Goal: Navigation & Orientation: Find specific page/section

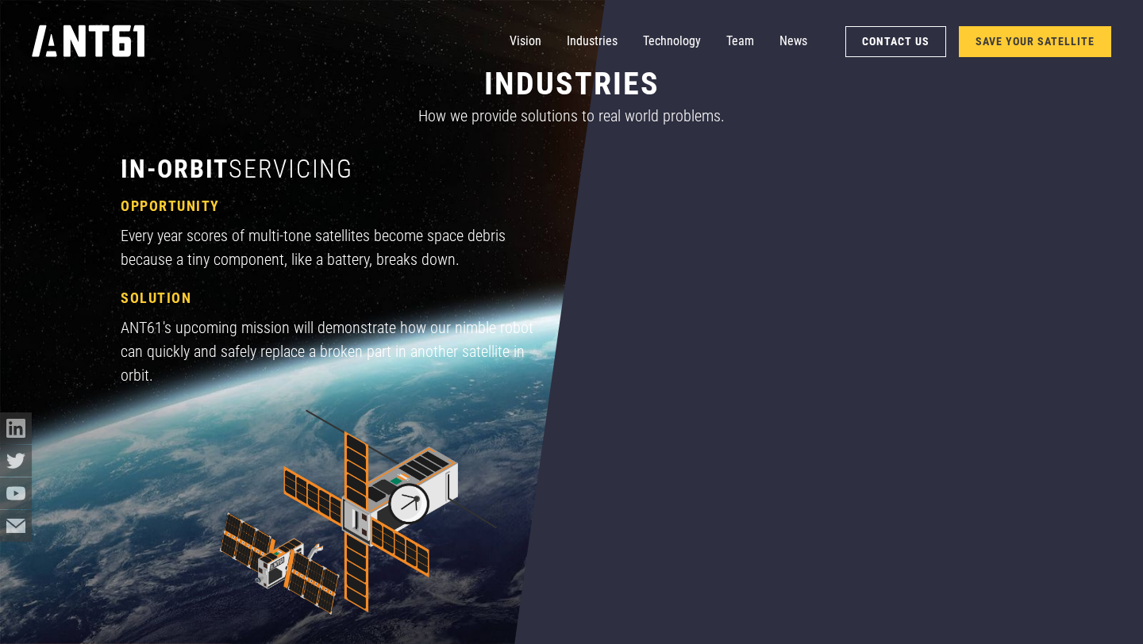
scroll to position [1197, 0]
click at [745, 39] on link "Team" at bounding box center [740, 41] width 28 height 32
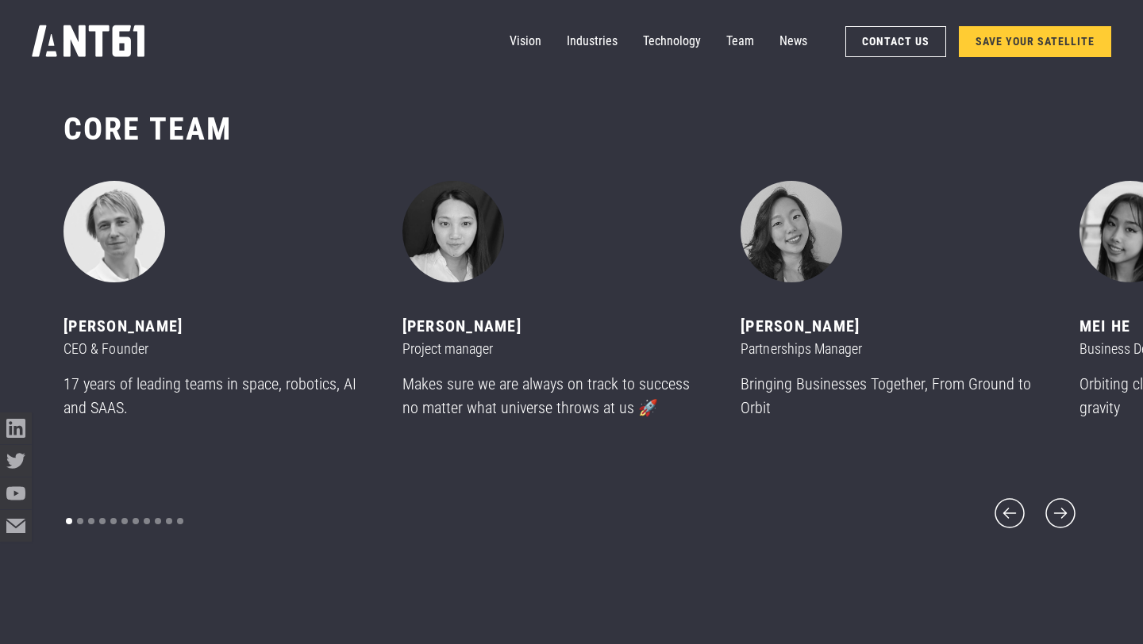
scroll to position [7732, 0]
click at [1047, 500] on icon "next slide" at bounding box center [1060, 514] width 38 height 38
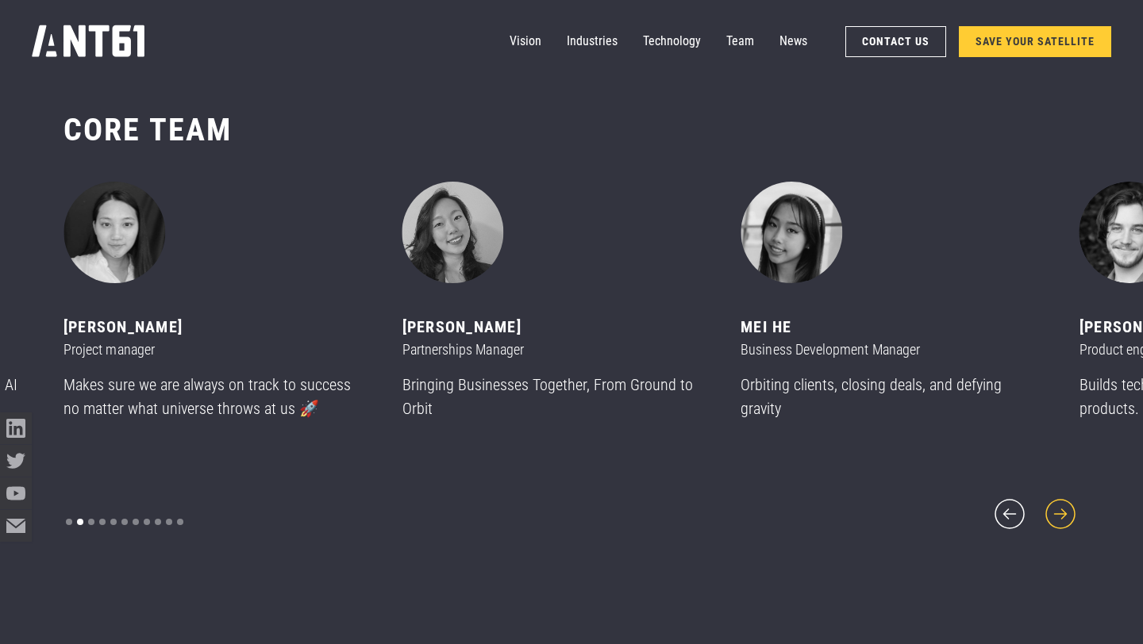
click at [1047, 500] on icon "next slide" at bounding box center [1060, 514] width 38 height 38
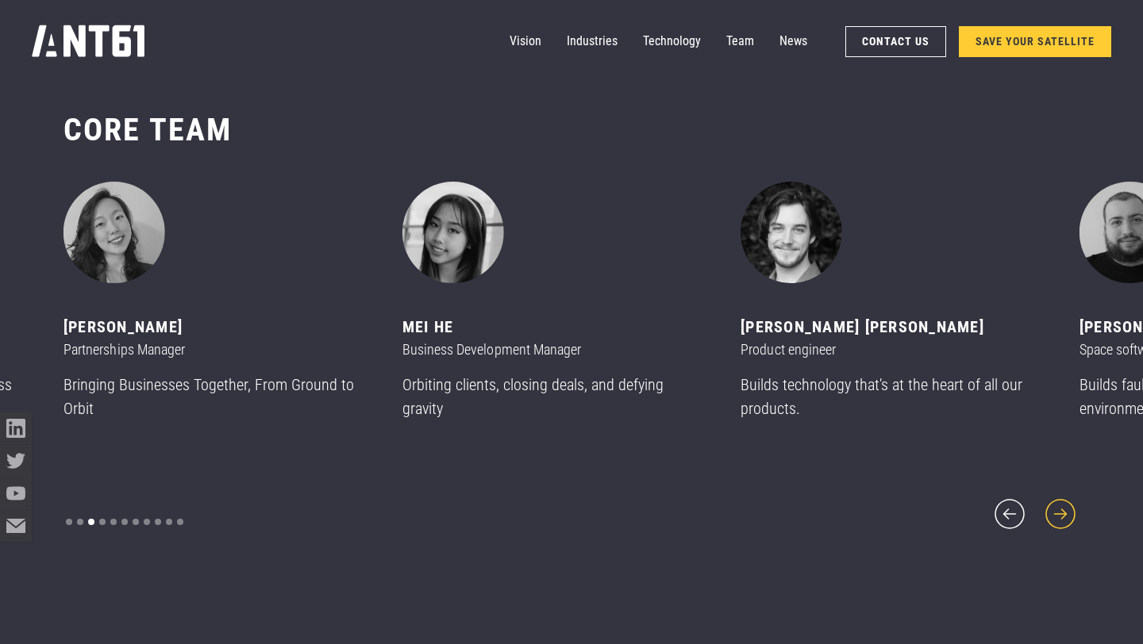
click at [1047, 500] on icon "next slide" at bounding box center [1060, 514] width 38 height 38
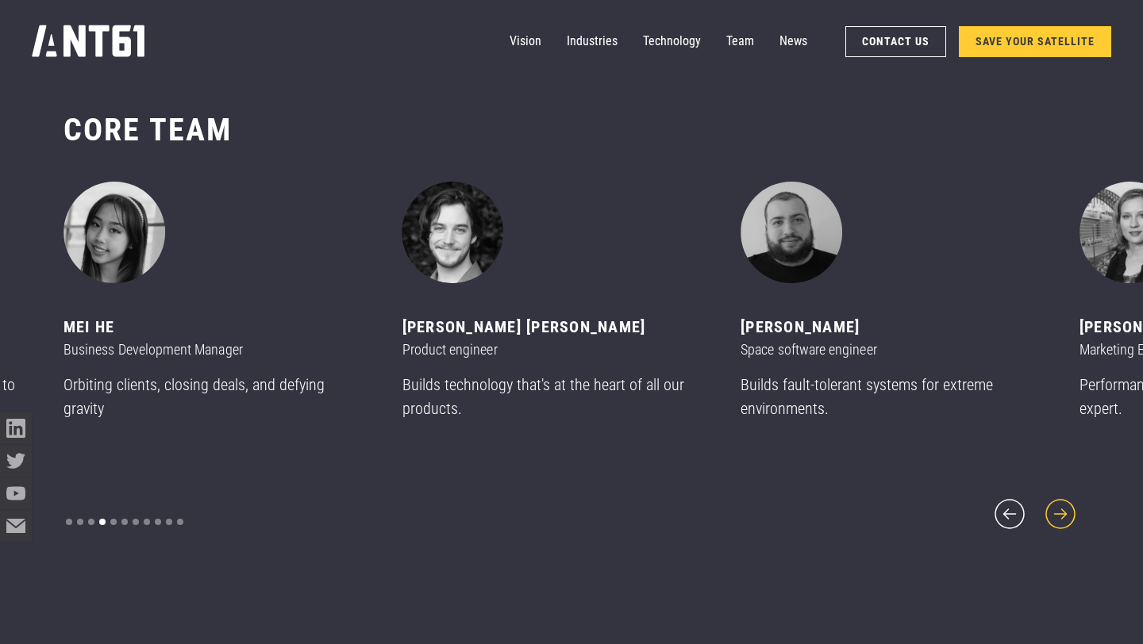
click at [1047, 500] on icon "next slide" at bounding box center [1060, 514] width 38 height 38
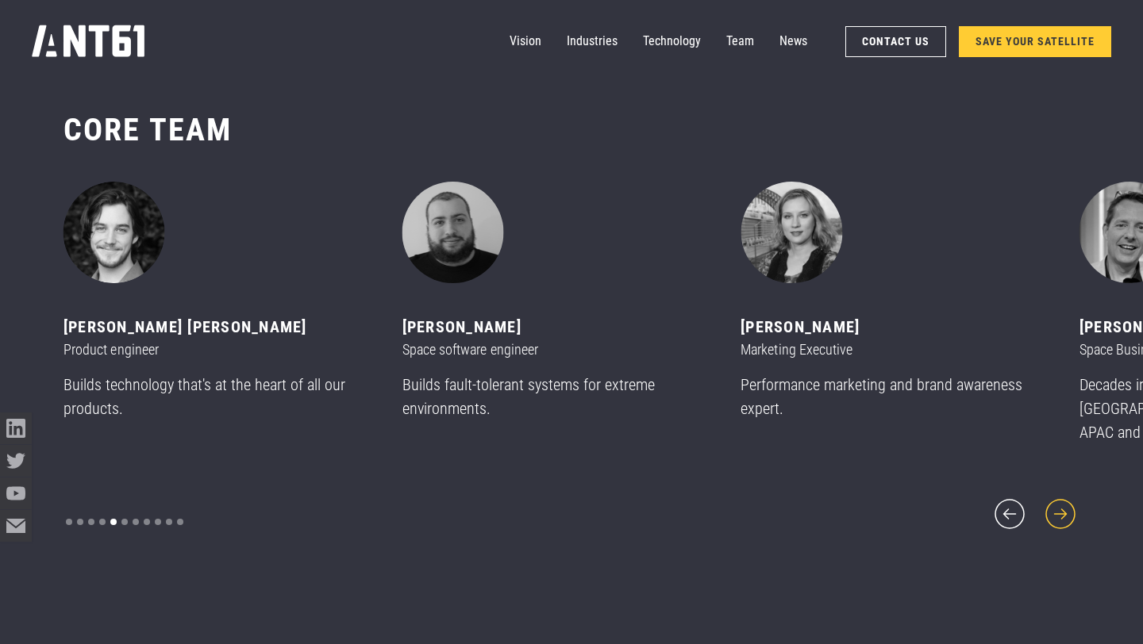
click at [1048, 500] on icon "next slide" at bounding box center [1060, 514] width 38 height 38
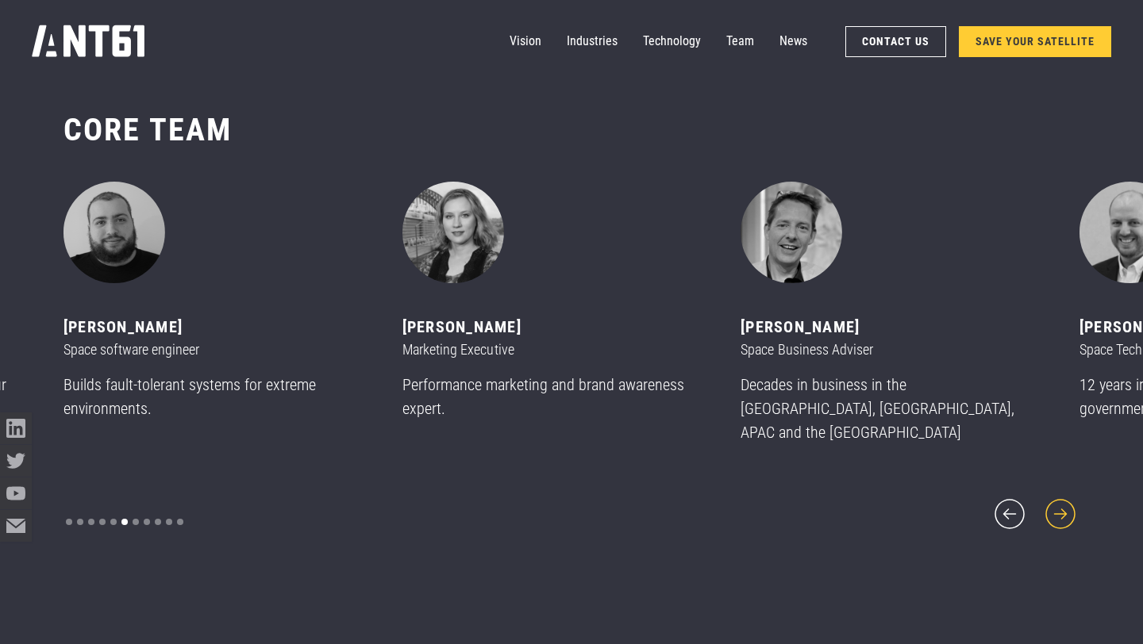
click at [1049, 495] on icon "next slide" at bounding box center [1060, 514] width 38 height 38
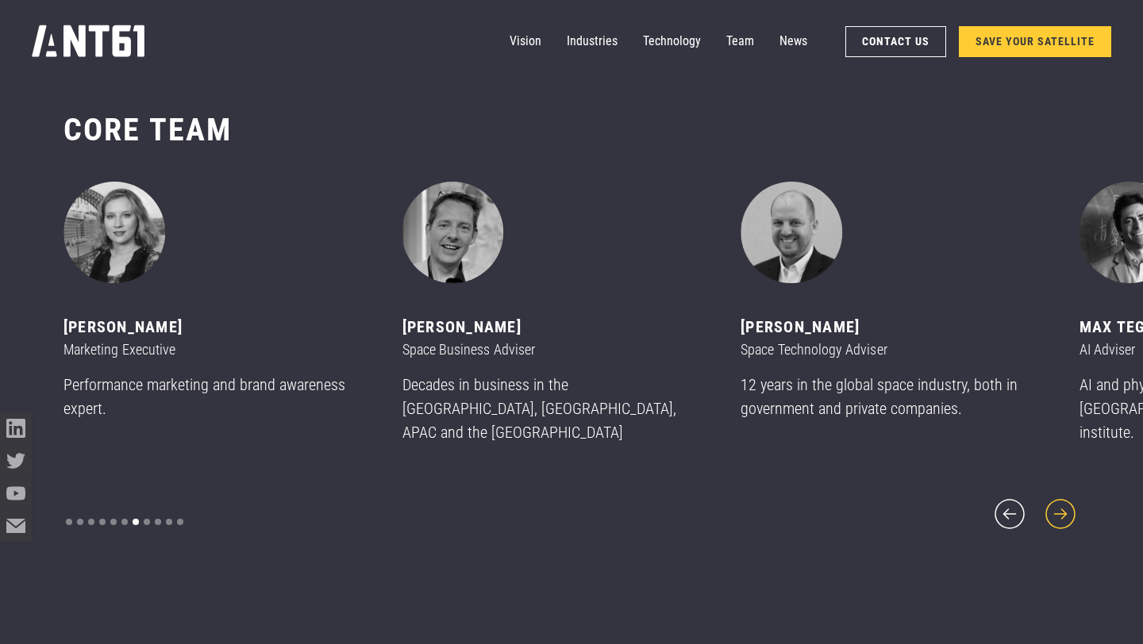
click at [1048, 496] on icon "next slide" at bounding box center [1060, 514] width 38 height 38
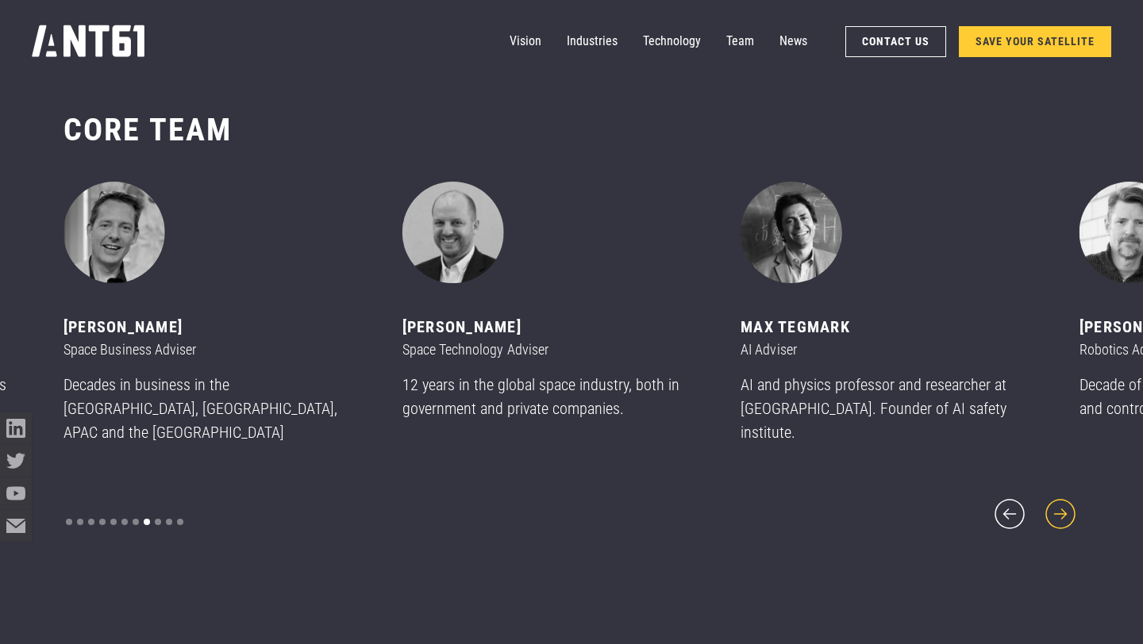
click at [1047, 499] on icon "next slide" at bounding box center [1060, 514] width 30 height 30
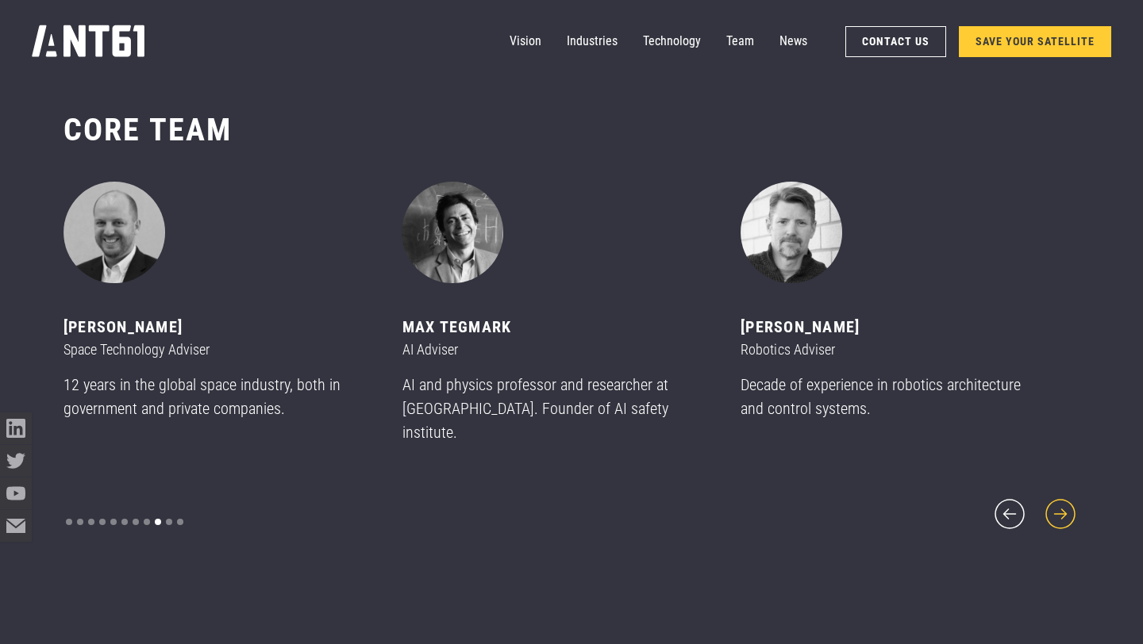
click at [1047, 499] on icon "next slide" at bounding box center [1060, 514] width 30 height 30
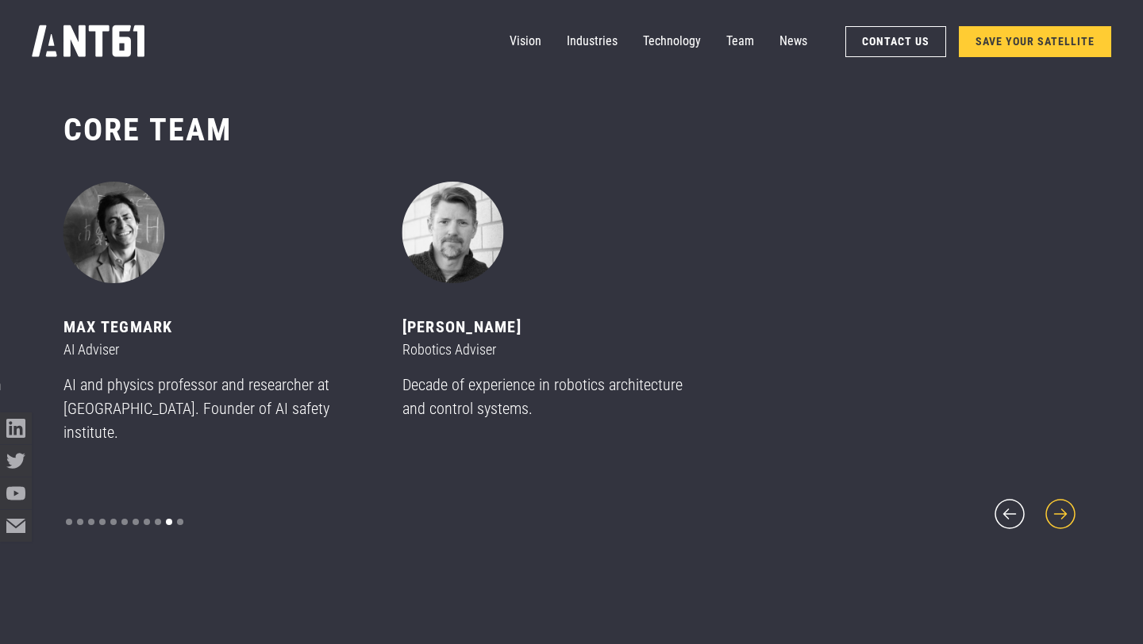
click at [1047, 499] on icon "next slide" at bounding box center [1060, 514] width 30 height 30
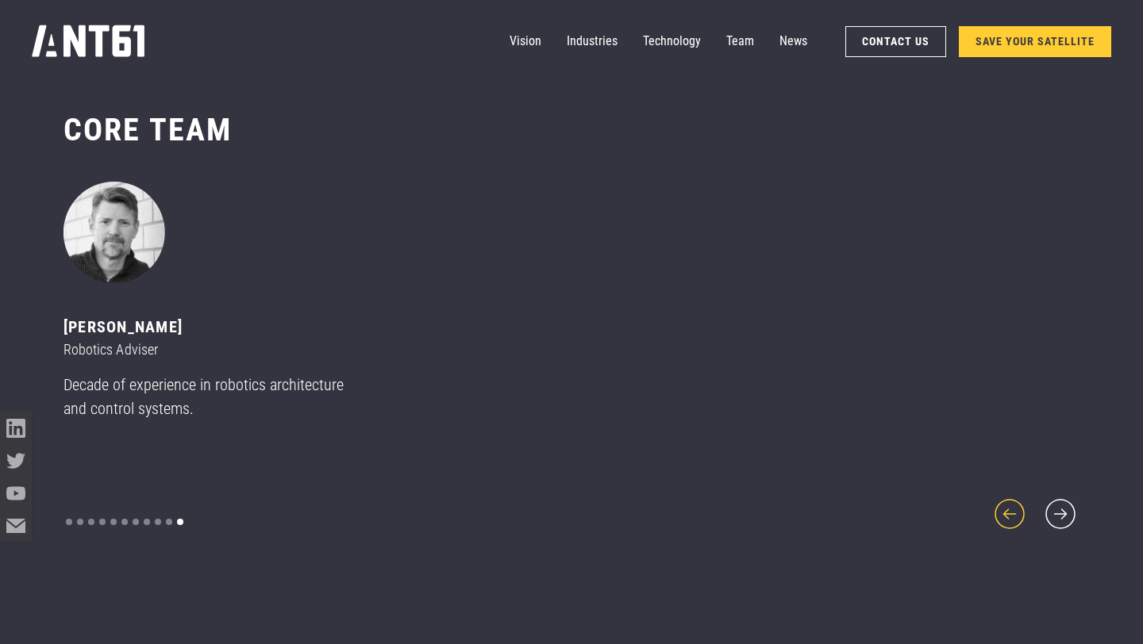
click at [1019, 497] on icon "previous slide" at bounding box center [1009, 514] width 38 height 38
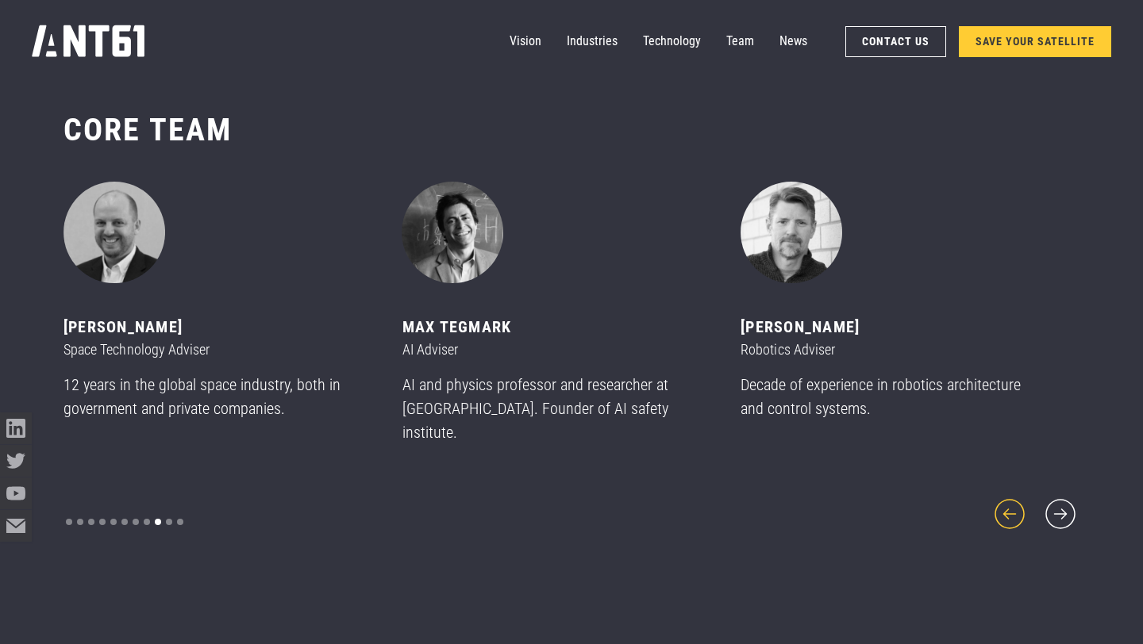
click at [1019, 497] on icon "previous slide" at bounding box center [1009, 514] width 38 height 38
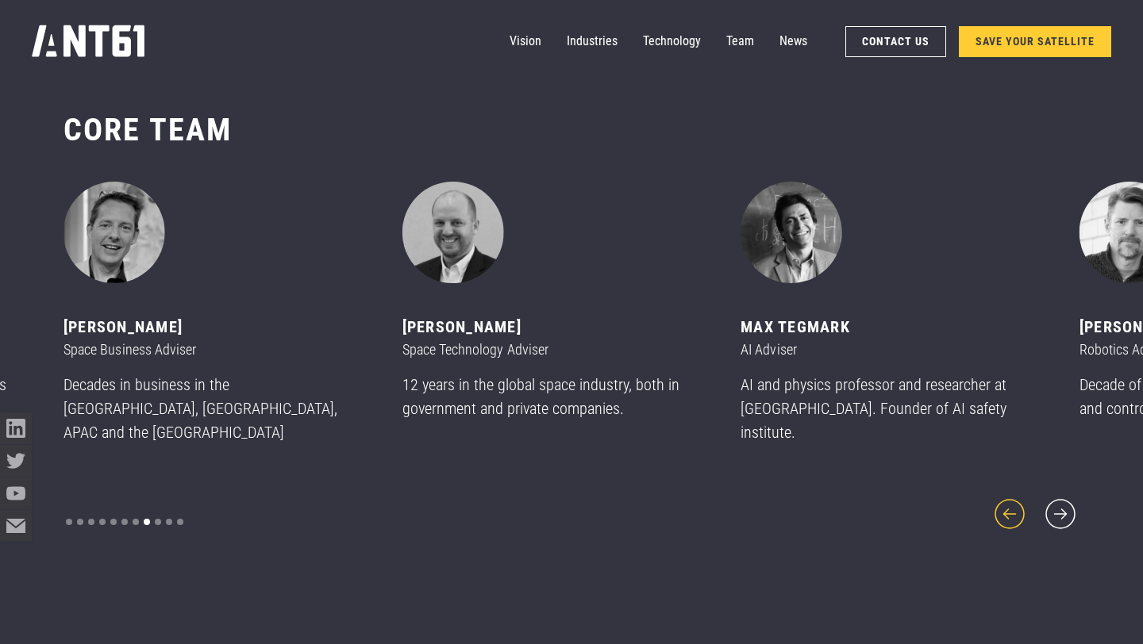
click at [1019, 497] on icon "previous slide" at bounding box center [1009, 514] width 38 height 38
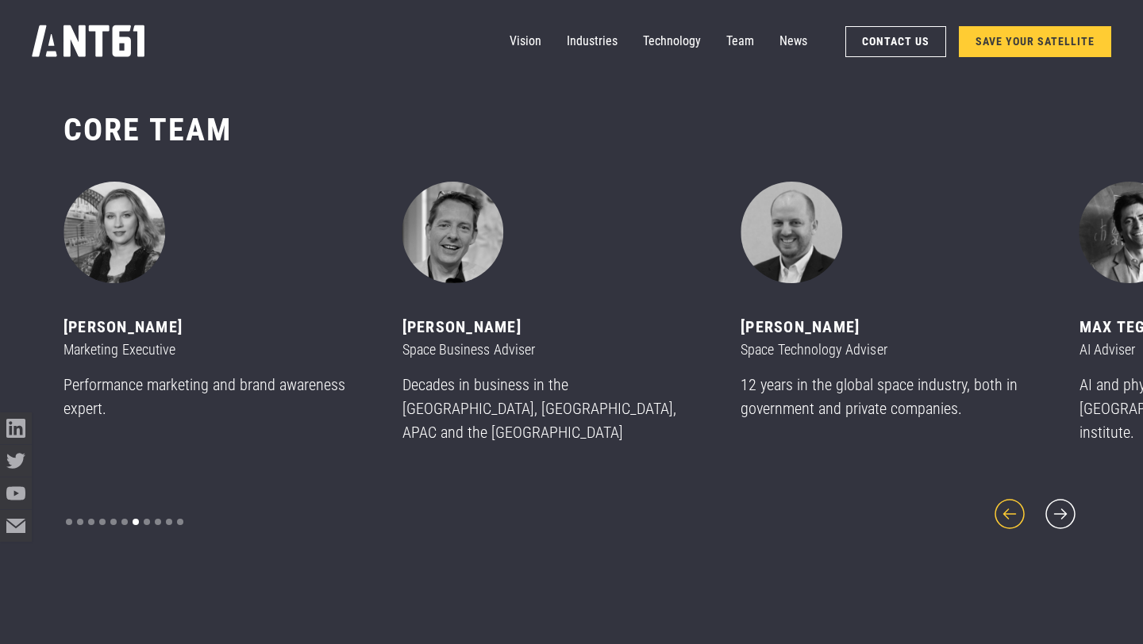
click at [1019, 497] on icon "previous slide" at bounding box center [1009, 514] width 38 height 38
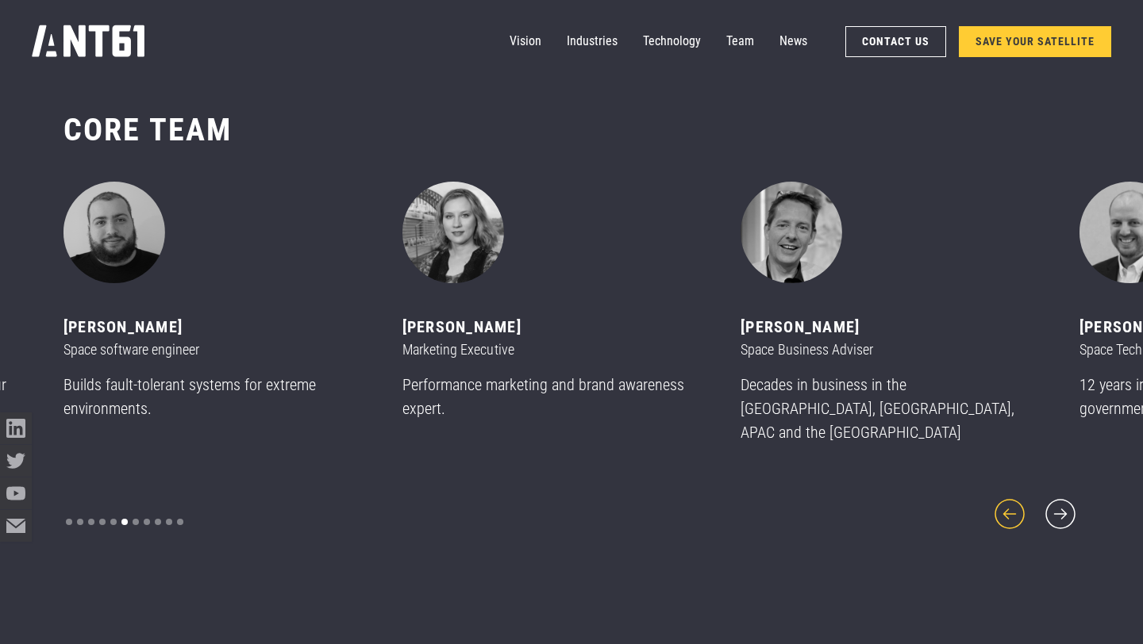
click at [1019, 497] on icon "previous slide" at bounding box center [1009, 514] width 38 height 38
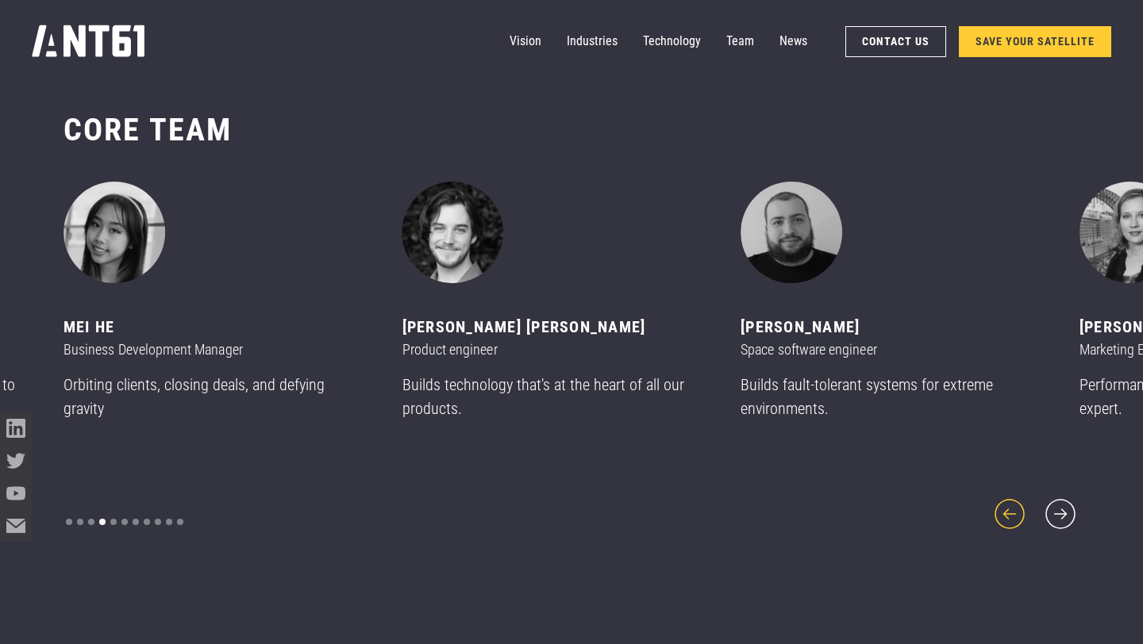
click at [1019, 497] on icon "previous slide" at bounding box center [1009, 514] width 38 height 38
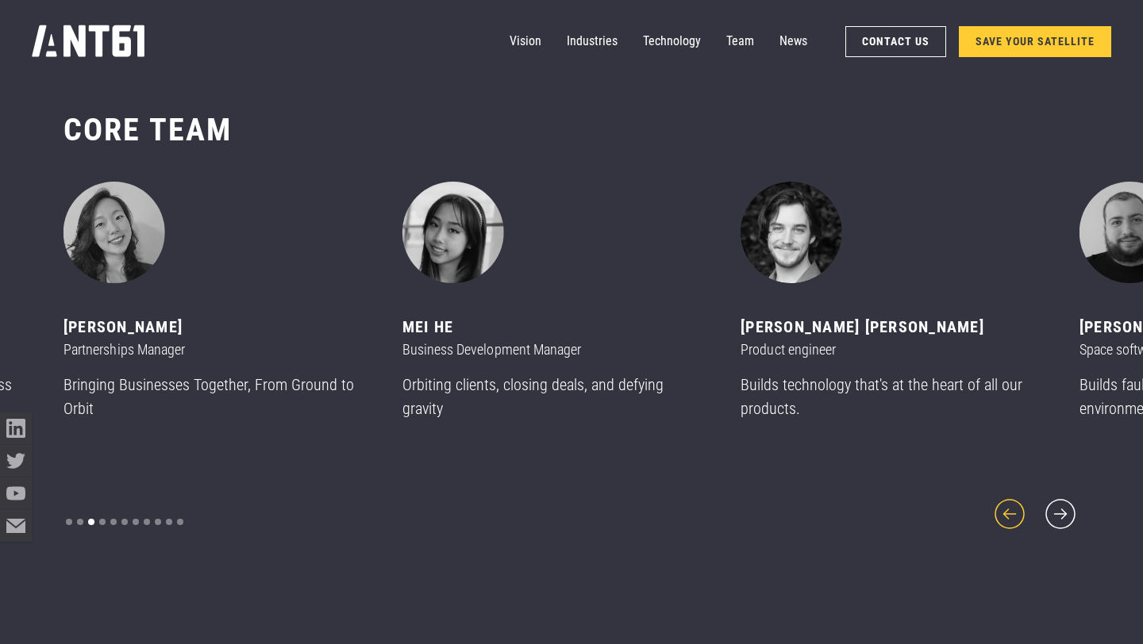
click at [1019, 497] on icon "previous slide" at bounding box center [1009, 514] width 38 height 38
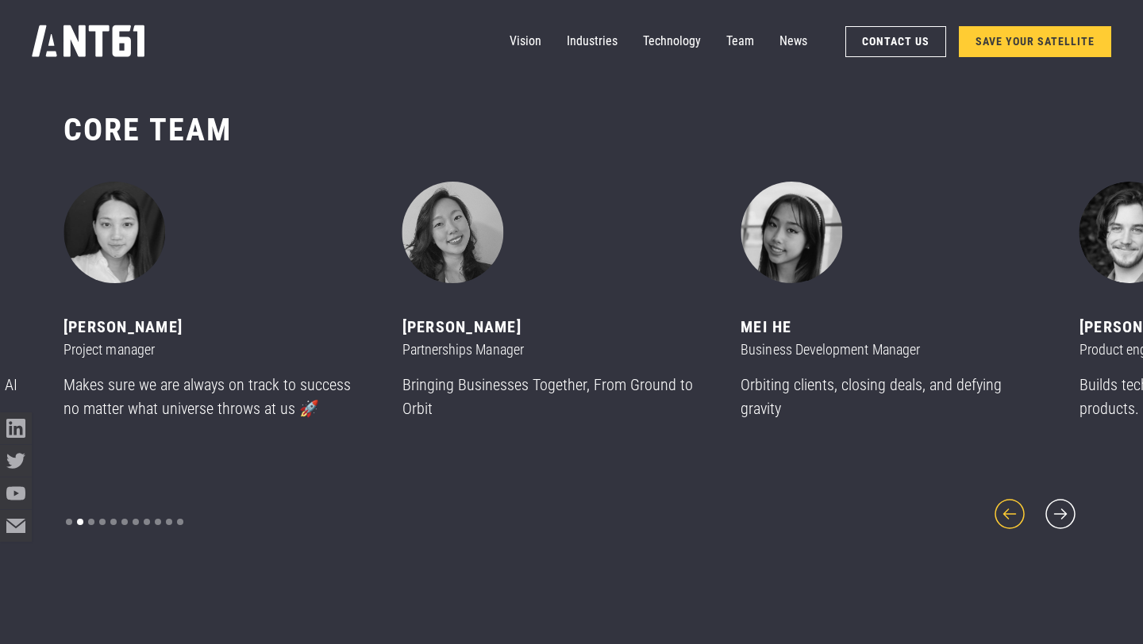
click at [1019, 497] on icon "previous slide" at bounding box center [1009, 514] width 38 height 38
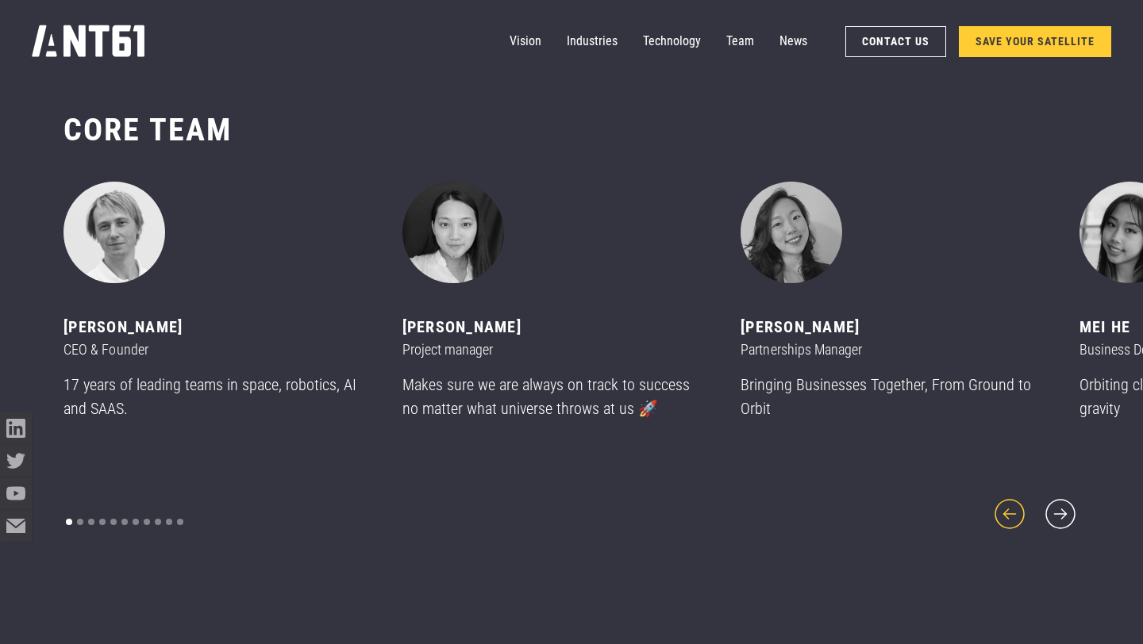
click at [1019, 497] on icon "previous slide" at bounding box center [1009, 514] width 38 height 38
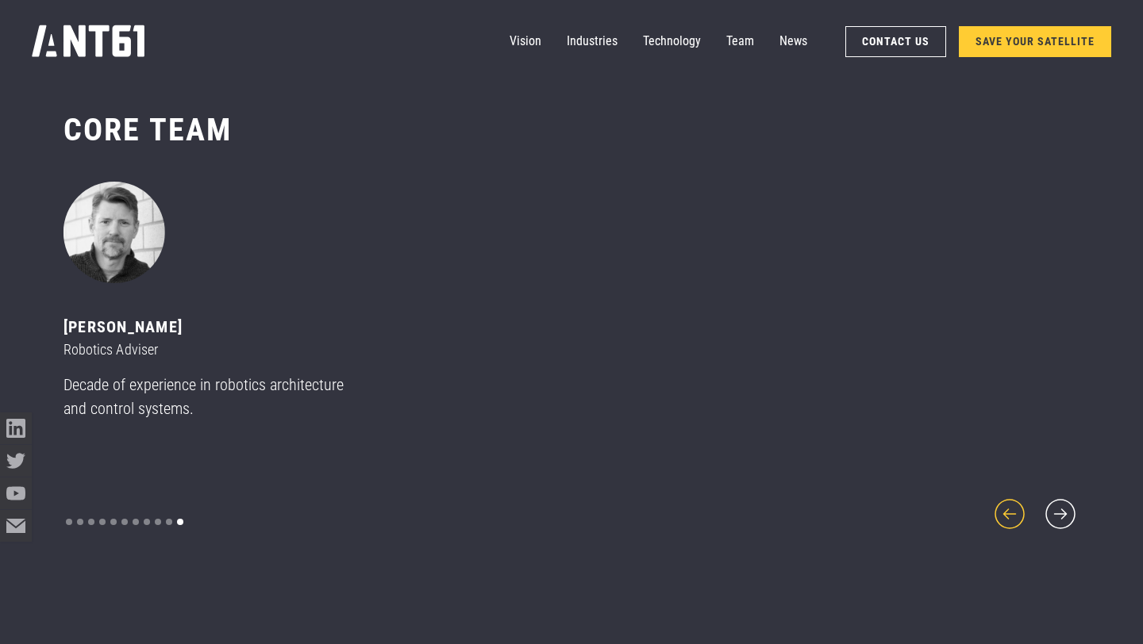
click at [1019, 497] on icon "previous slide" at bounding box center [1009, 514] width 38 height 38
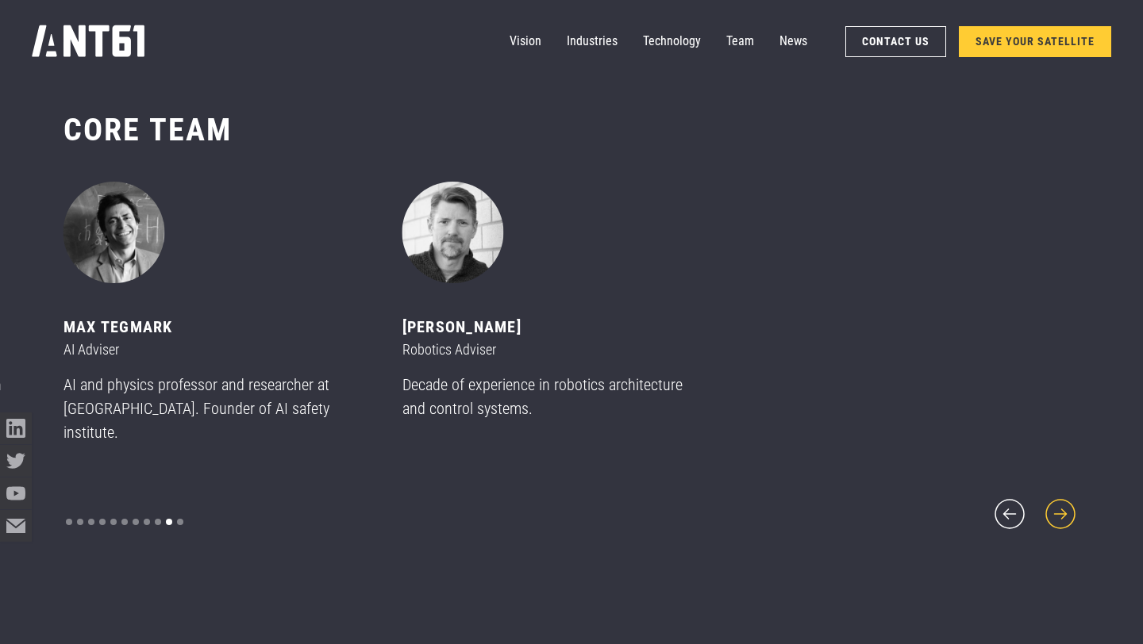
click at [1051, 497] on icon "next slide" at bounding box center [1060, 514] width 38 height 38
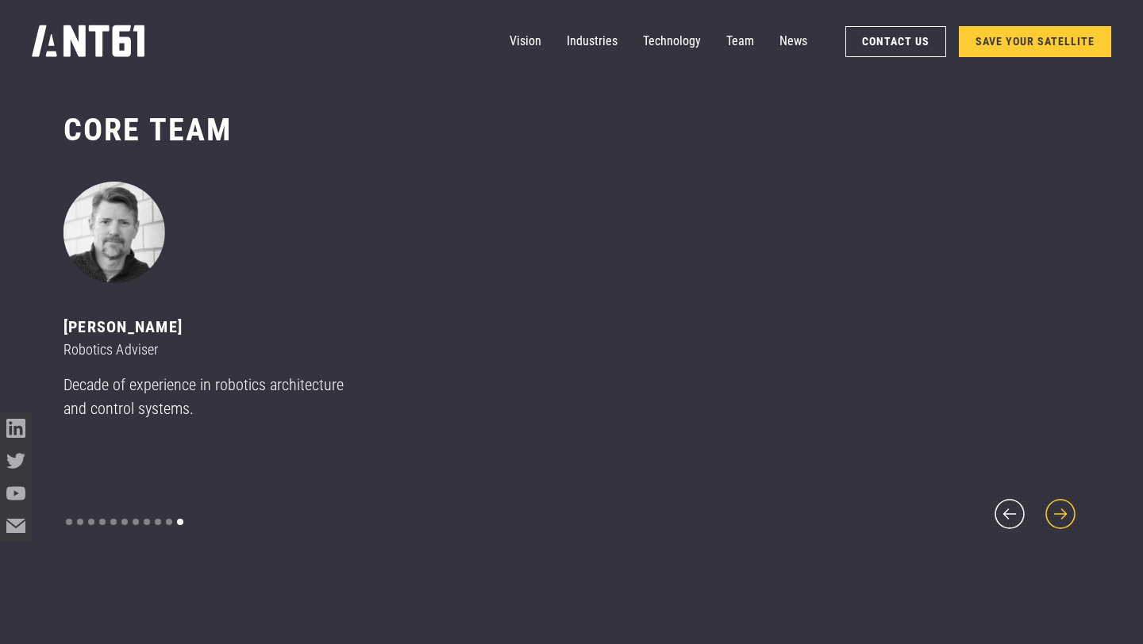
click at [1051, 497] on icon "next slide" at bounding box center [1060, 514] width 38 height 38
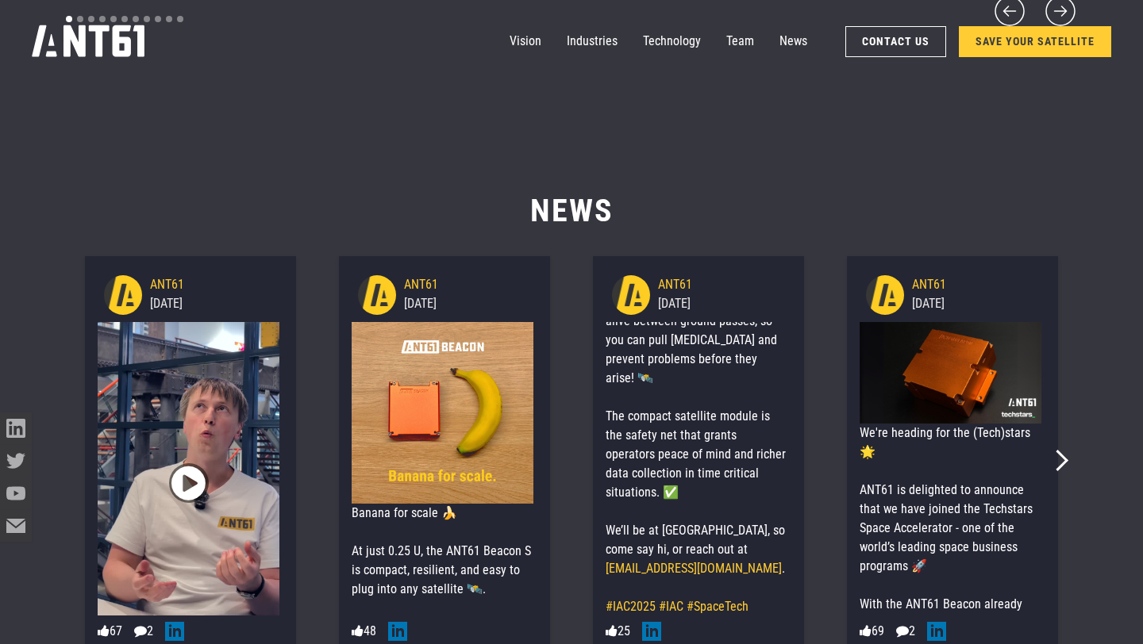
scroll to position [8427, 0]
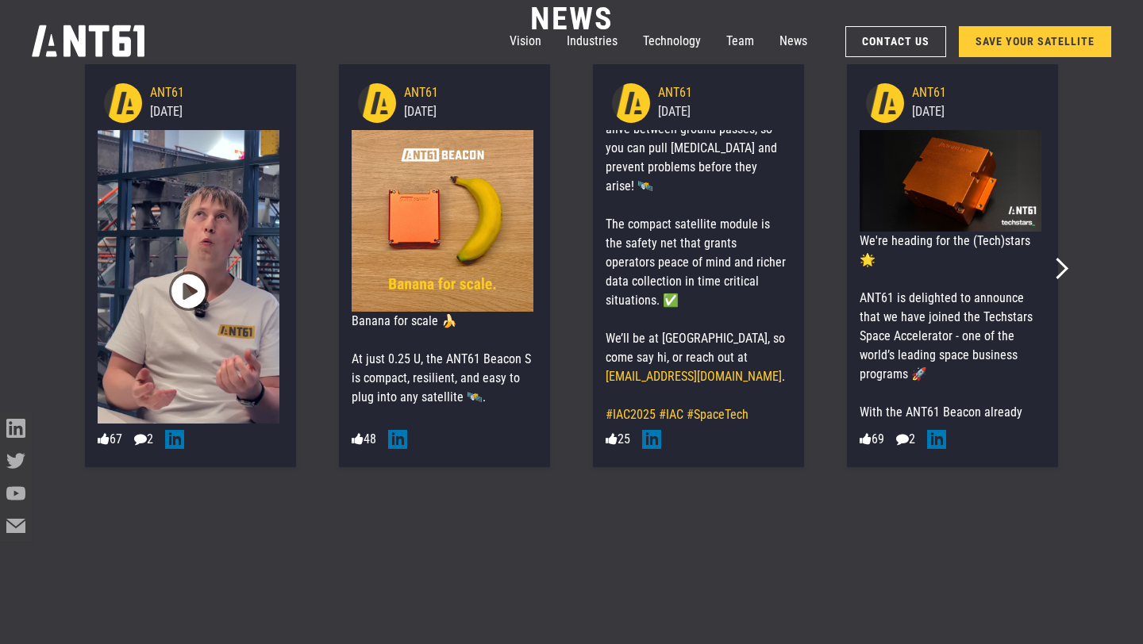
click at [186, 286] on span "" at bounding box center [188, 292] width 34 height 60
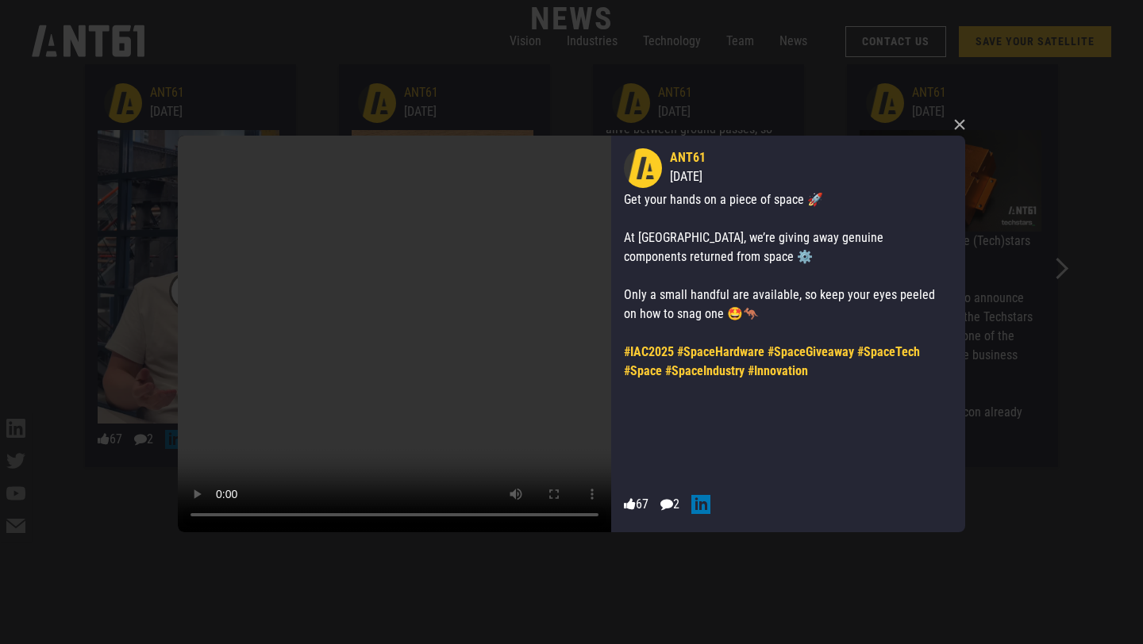
click at [437, 54] on div "×  Your browser does not support the video tag. ANT61 [DATE] Get your hands on…" at bounding box center [571, 322] width 800 height 644
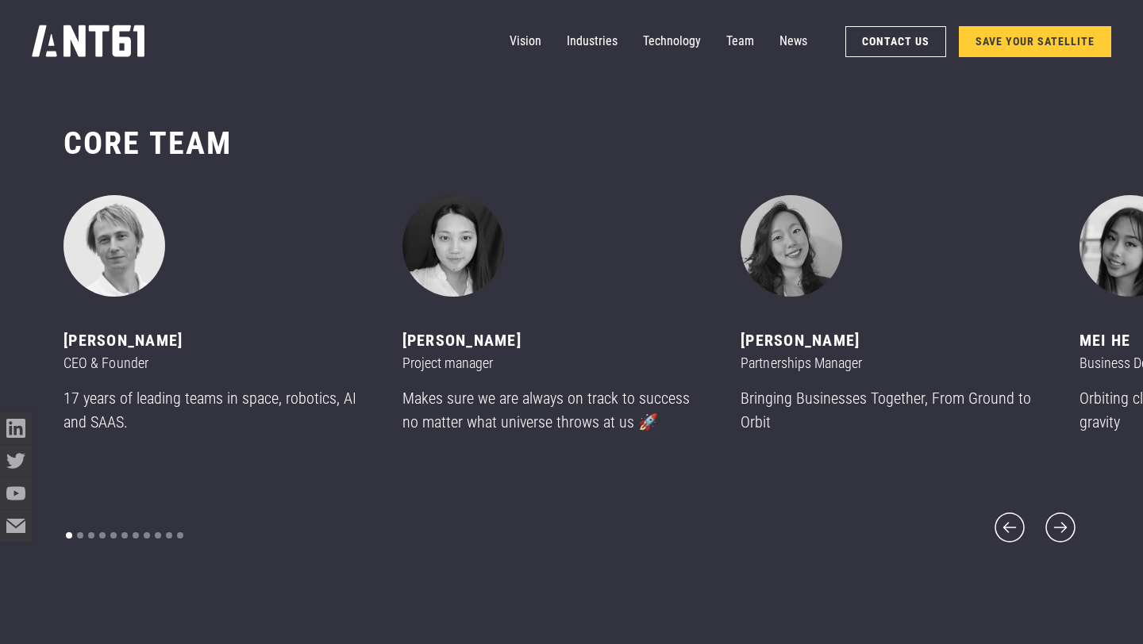
scroll to position [7427, 0]
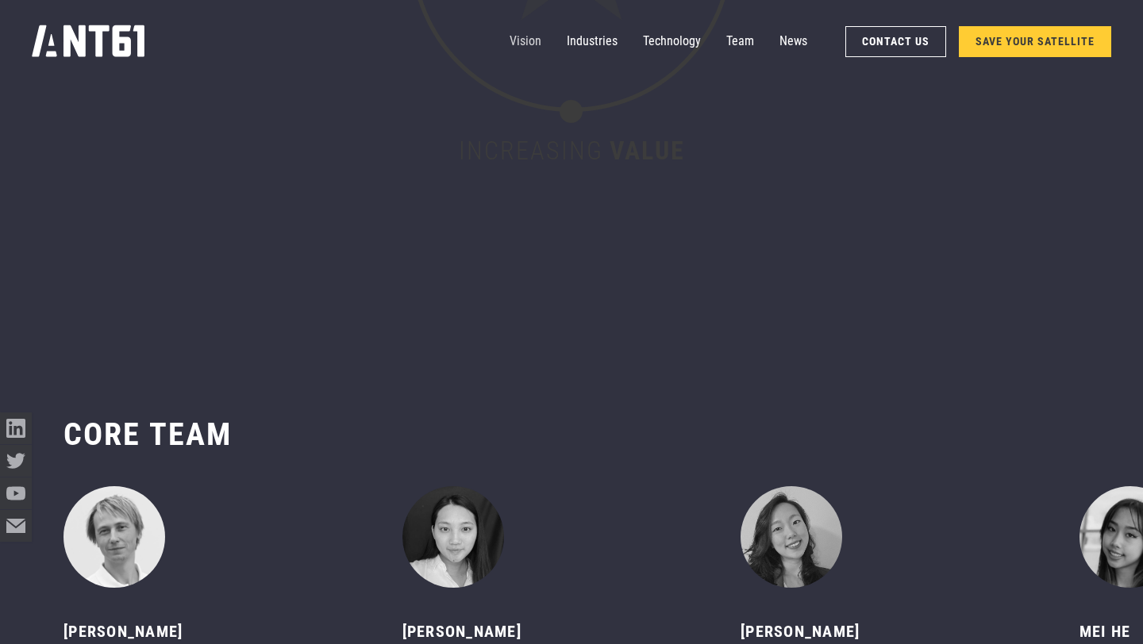
click at [528, 44] on link "Vision" at bounding box center [525, 41] width 32 height 32
